Goal: Task Accomplishment & Management: Manage account settings

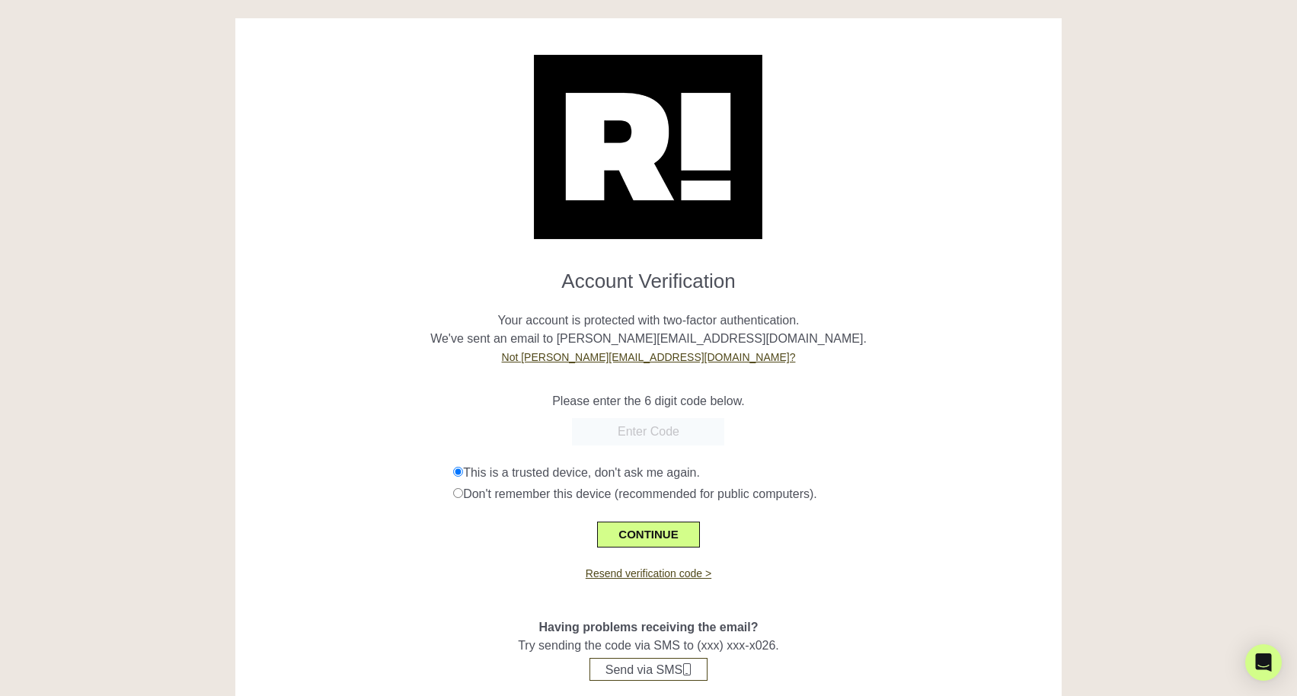
click at [452, 280] on h1 "Account Verification" at bounding box center [648, 275] width 803 height 36
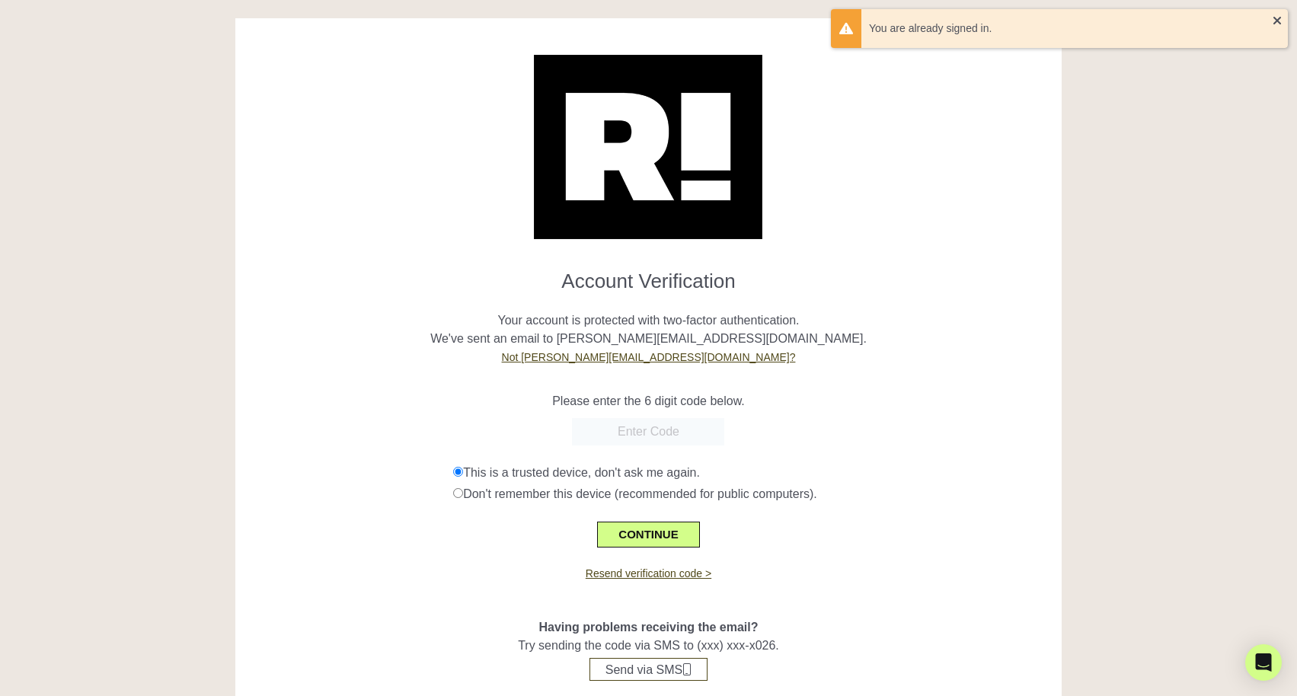
click at [465, 353] on p "Your account is protected with two-factor authentication. We've sent an email t…" at bounding box center [648, 329] width 803 height 73
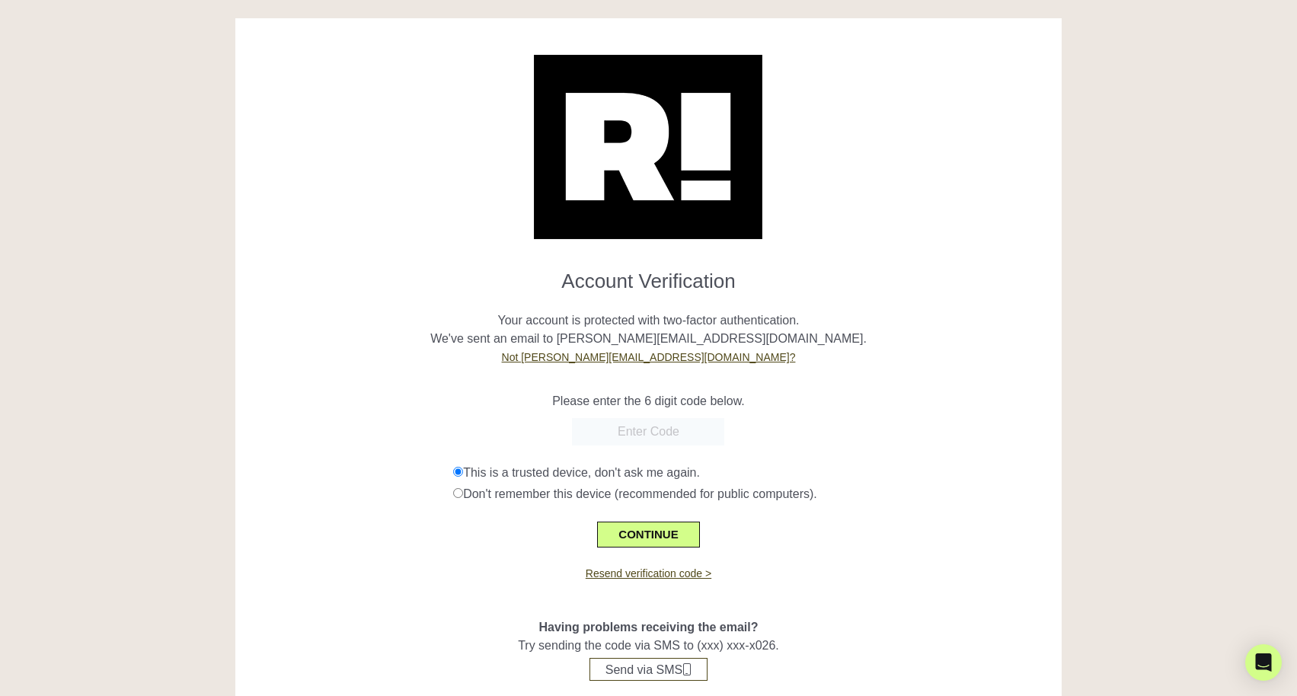
scroll to position [44, 0]
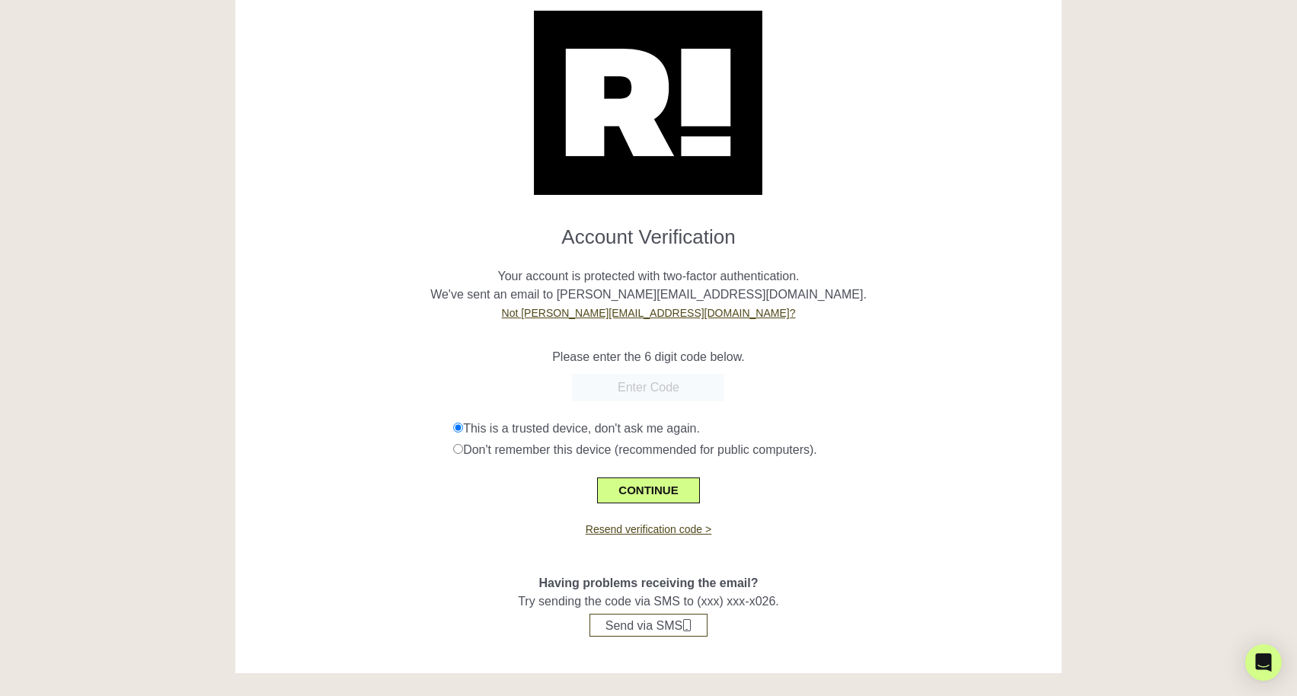
click at [401, 251] on p "Your account is protected with two-factor authentication. We've sent an email t…" at bounding box center [648, 285] width 803 height 73
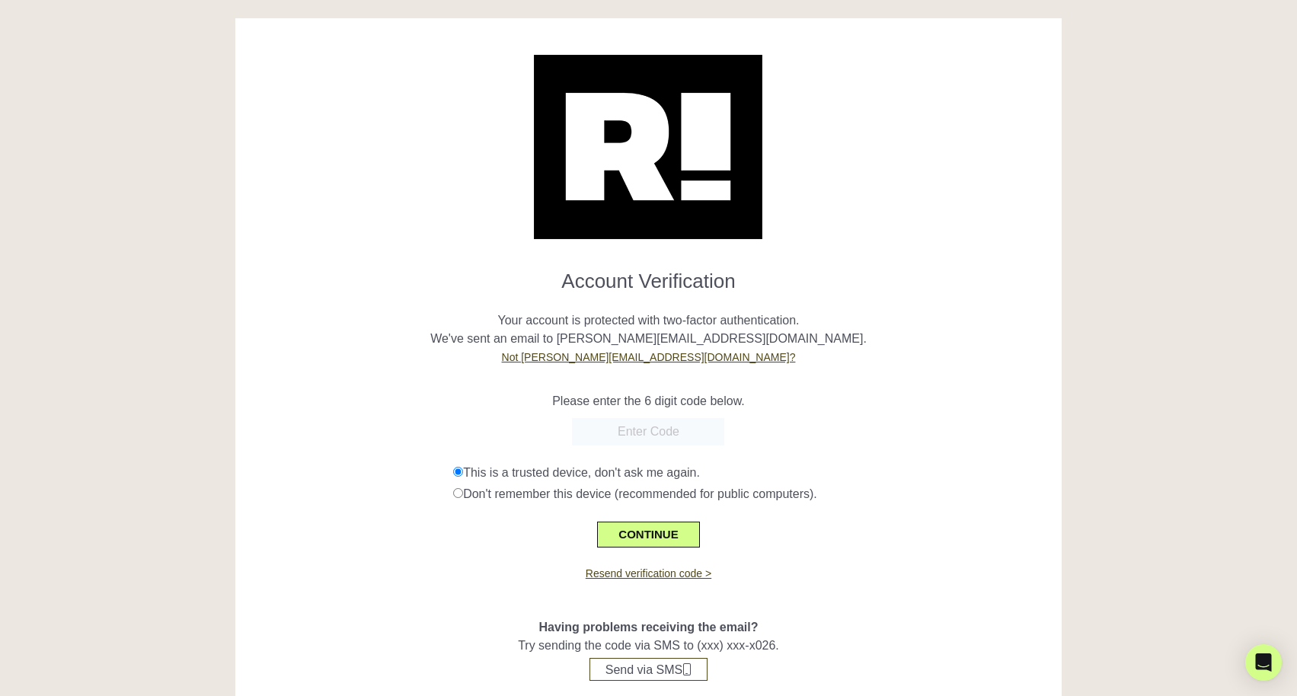
scroll to position [0, 0]
click at [336, 384] on div "Please enter the 6 digit code below." at bounding box center [648, 392] width 803 height 37
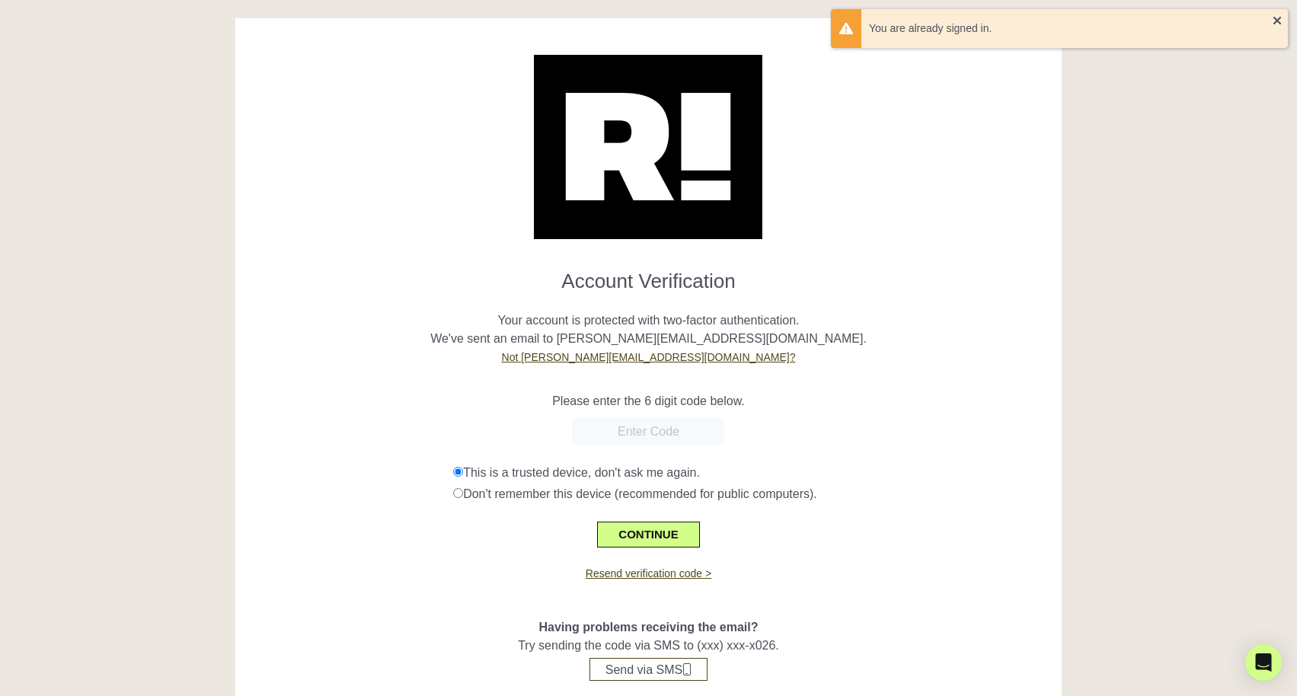
click at [353, 357] on p "Your account is protected with two-factor authentication. We've sent an email t…" at bounding box center [648, 329] width 803 height 73
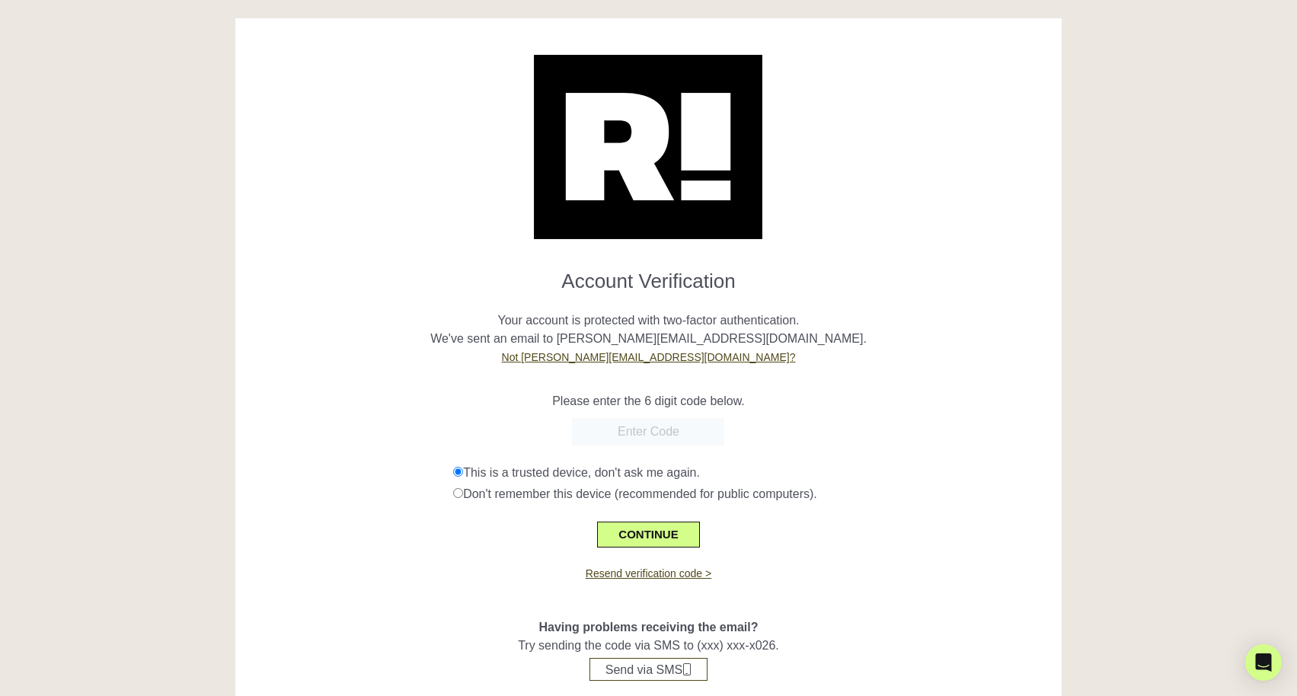
click at [383, 292] on h1 "Account Verification" at bounding box center [648, 275] width 803 height 36
click at [363, 196] on div at bounding box center [648, 138] width 803 height 203
